Goal: Transaction & Acquisition: Purchase product/service

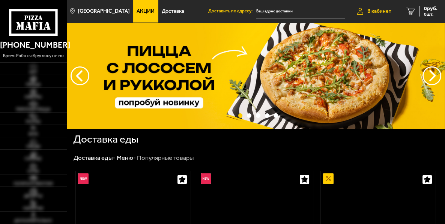
click at [386, 18] on link "В кабинет" at bounding box center [374, 11] width 49 height 23
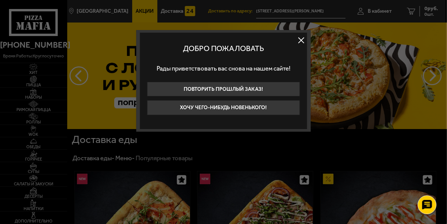
click at [305, 41] on button at bounding box center [300, 40] width 11 height 11
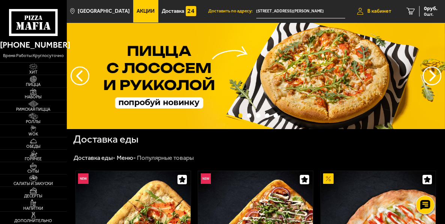
click at [387, 11] on span "В кабинет" at bounding box center [379, 11] width 24 height 5
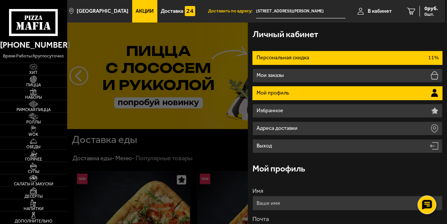
click at [335, 61] on li "Персональная скидка 11%" at bounding box center [347, 58] width 190 height 14
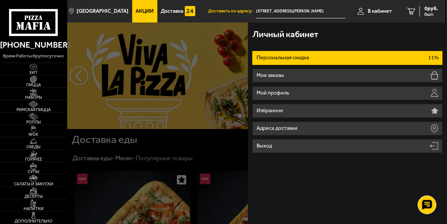
click at [267, 60] on p "Персональная скидка" at bounding box center [283, 57] width 54 height 5
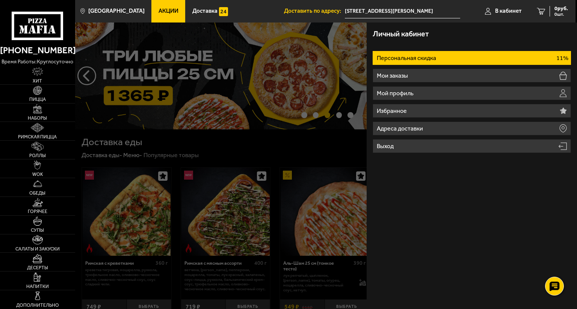
click at [215, 143] on div at bounding box center [363, 177] width 577 height 309
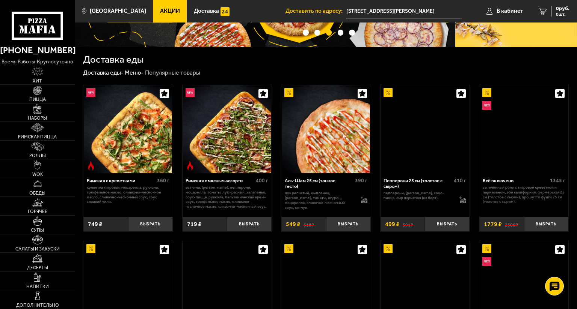
scroll to position [96, 0]
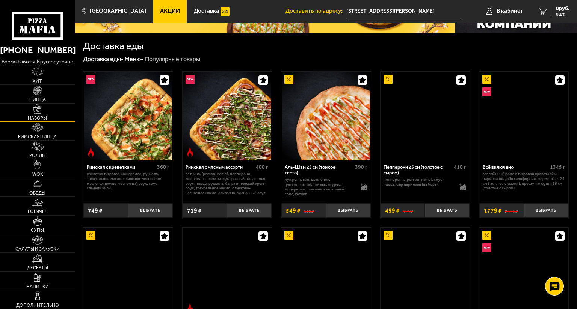
click at [57, 104] on link "Наборы" at bounding box center [37, 113] width 75 height 18
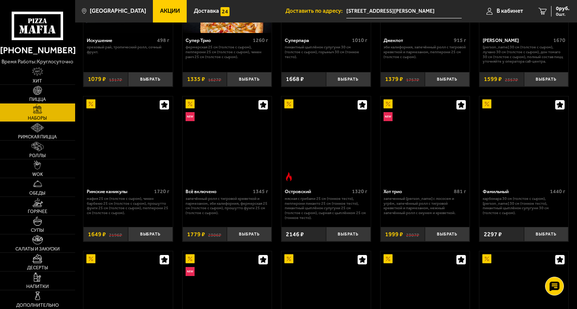
scroll to position [432, 0]
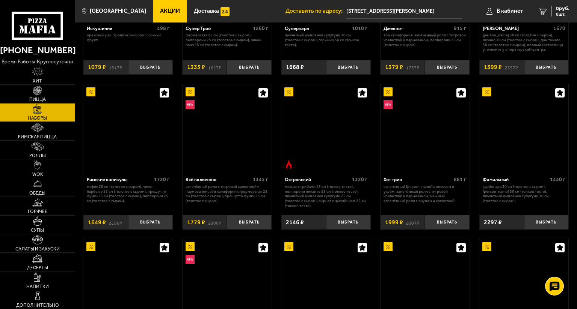
click at [75, 146] on div "Джентельмен клуб 820 г Пикантный цыплёнок сулугуни 25 см (тонкое тесто), Чикен …" at bounding box center [326, 182] width 502 height 1123
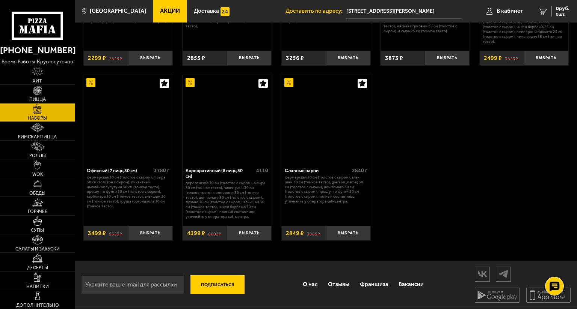
scroll to position [1321, 0]
